Goal: Task Accomplishment & Management: Manage account settings

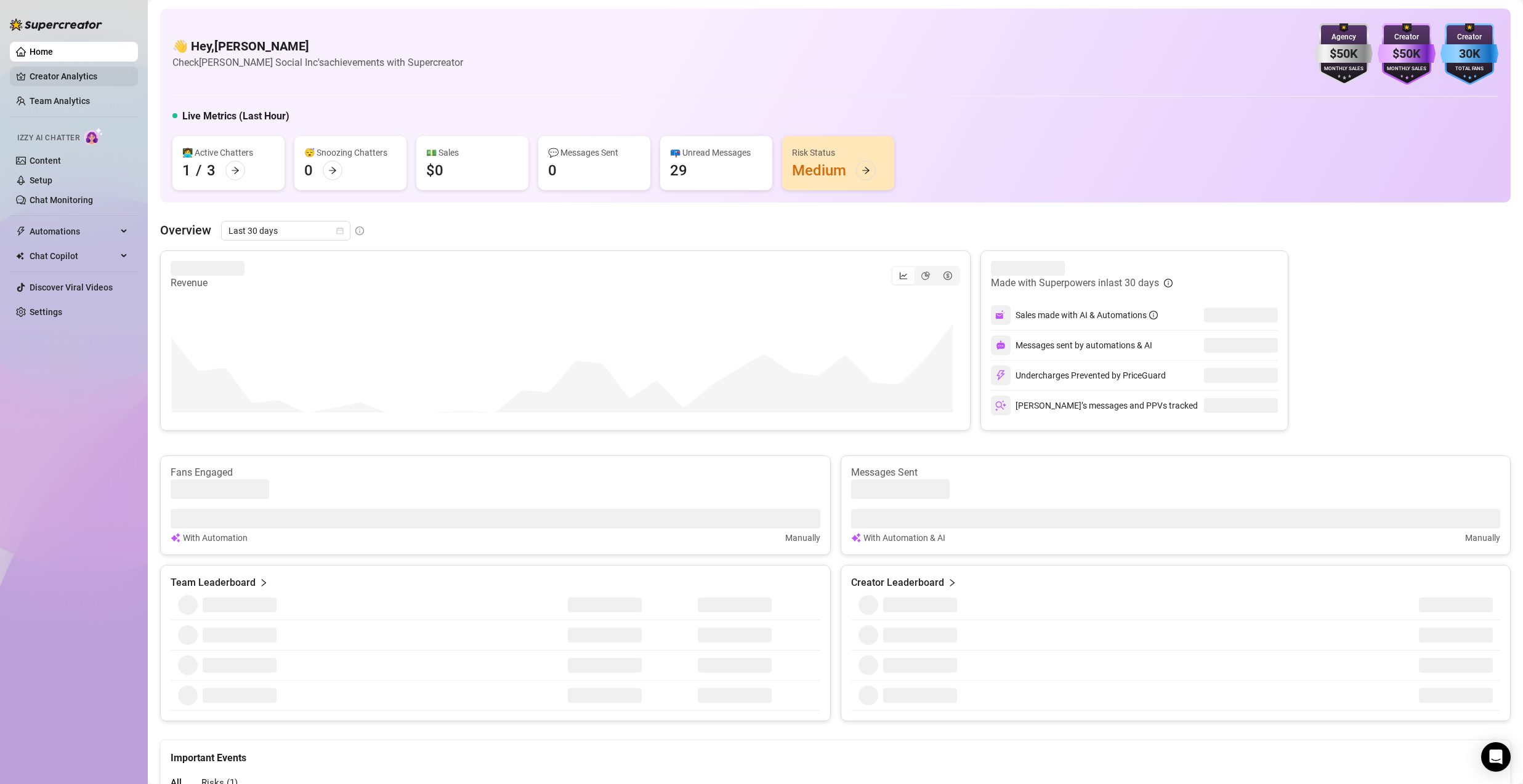
click at [63, 69] on link "Creator Analytics" at bounding box center [79, 76] width 99 height 20
click at [64, 81] on link "Creator Analytics" at bounding box center [79, 76] width 99 height 20
click at [62, 78] on link "Creator Analytics" at bounding box center [79, 76] width 99 height 20
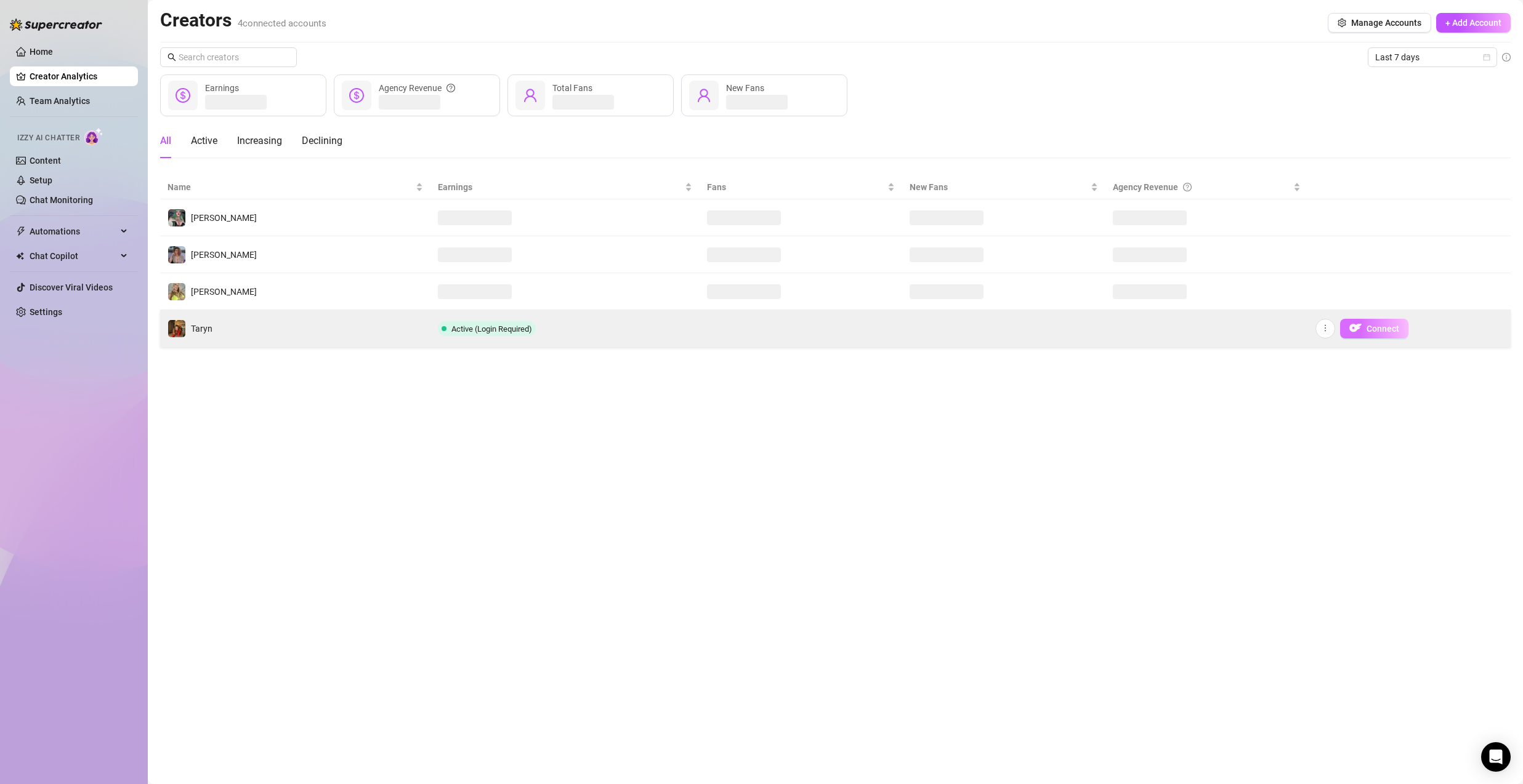
click at [1368, 326] on span "Connect" at bounding box center [1383, 328] width 33 height 10
